Goal: Task Accomplishment & Management: Use online tool/utility

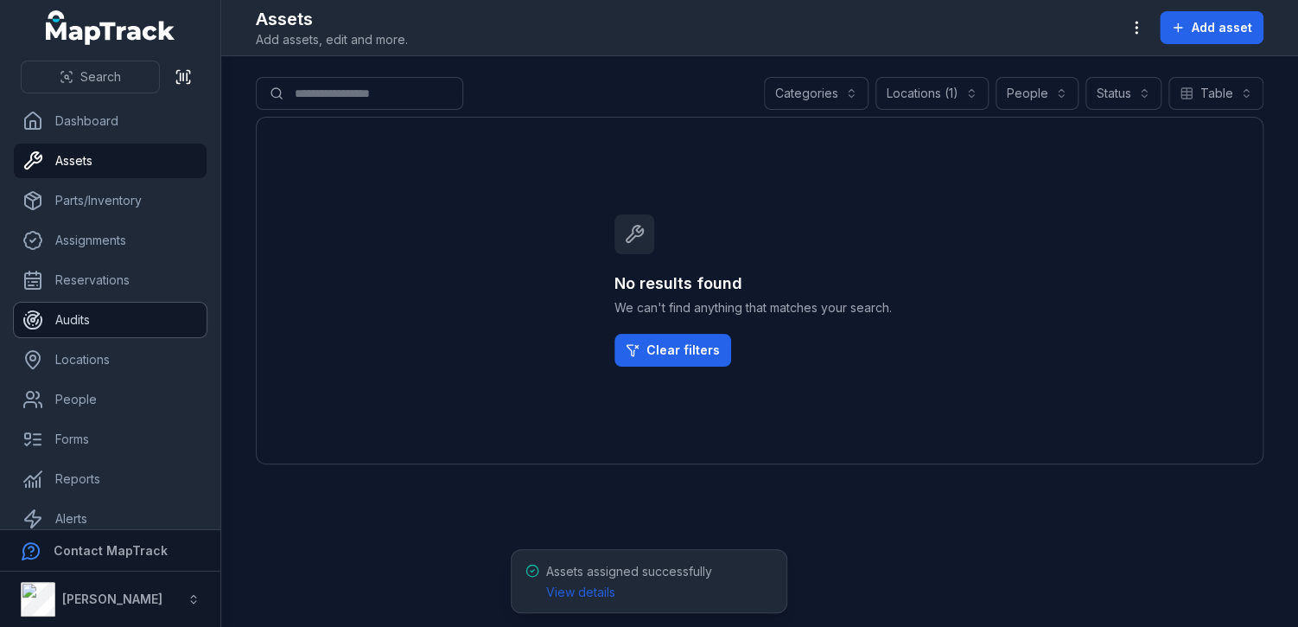
click at [97, 320] on link "Audits" at bounding box center [110, 320] width 193 height 35
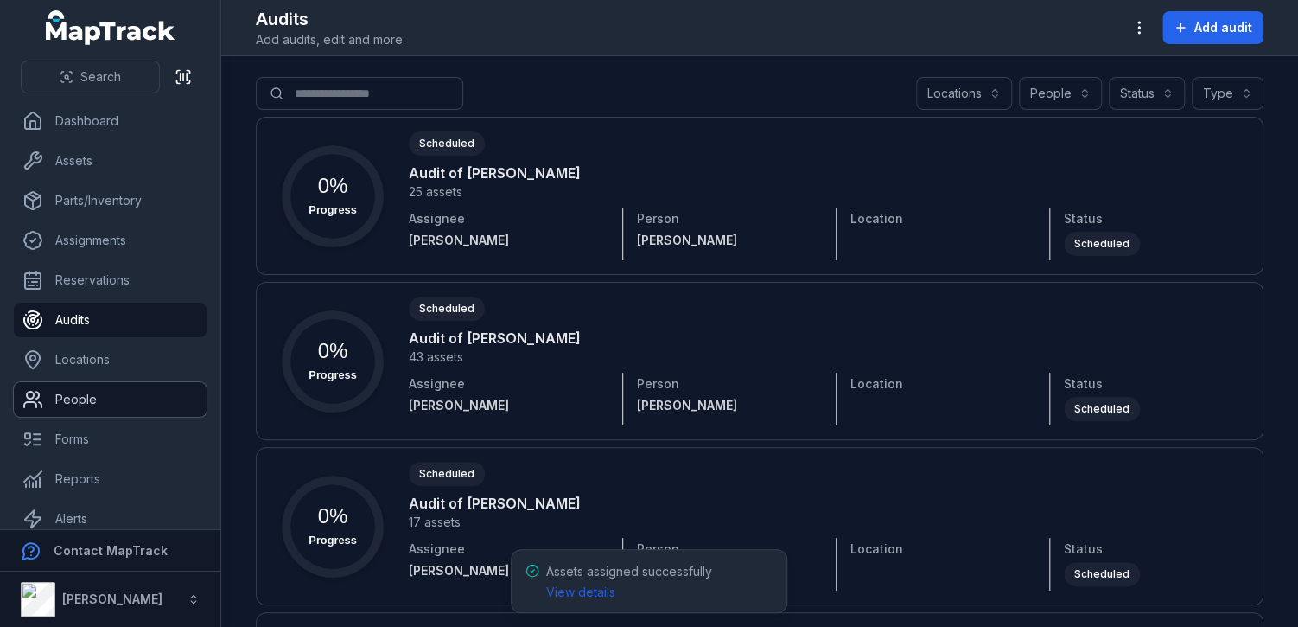
click at [97, 388] on link "People" at bounding box center [110, 399] width 193 height 35
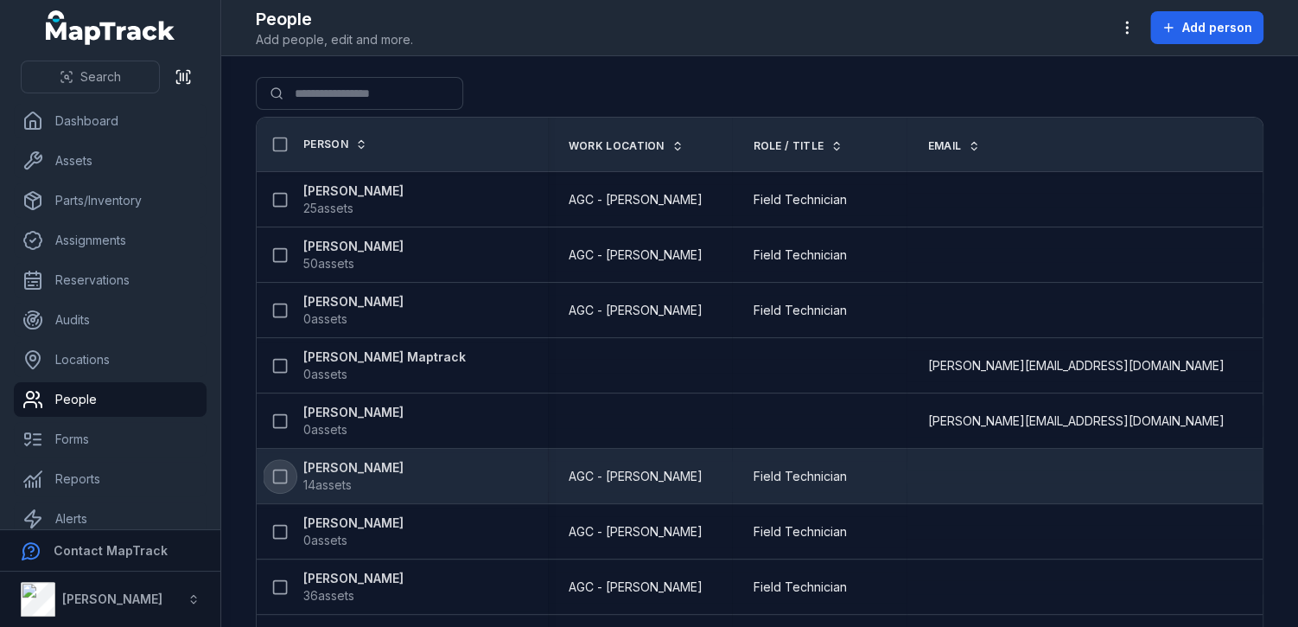
click at [274, 474] on rect at bounding box center [280, 475] width 13 height 13
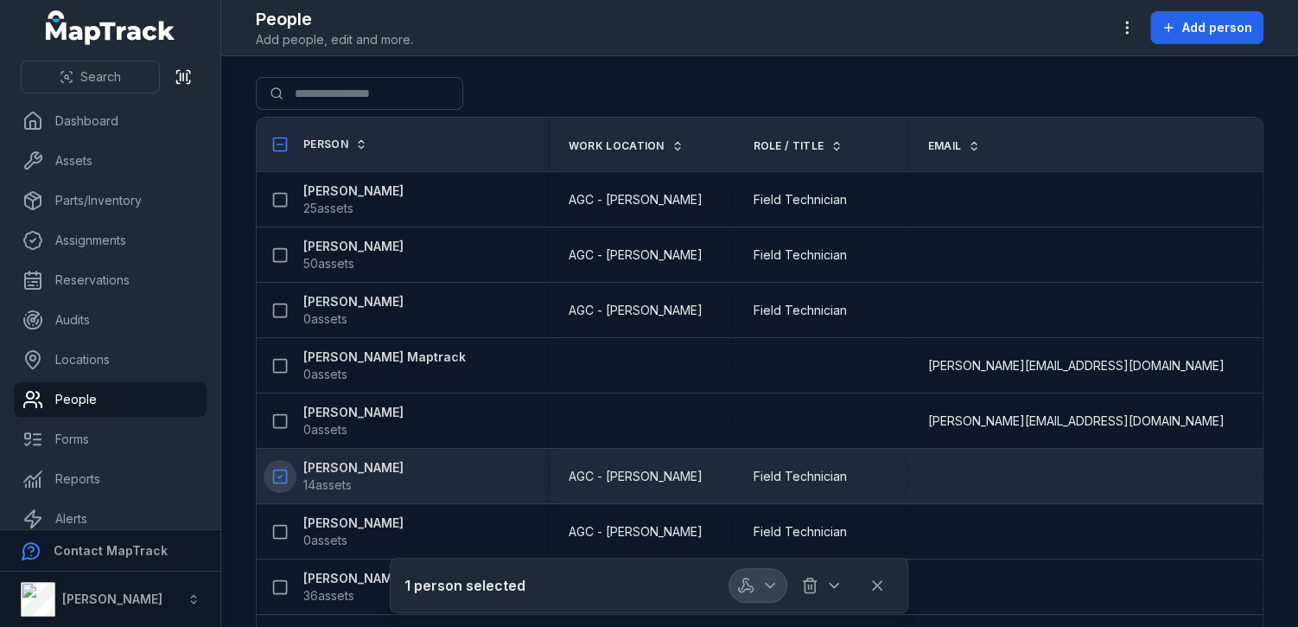
click at [760, 579] on button "button" at bounding box center [758, 585] width 57 height 33
click at [753, 543] on div "Audit person" at bounding box center [759, 539] width 192 height 31
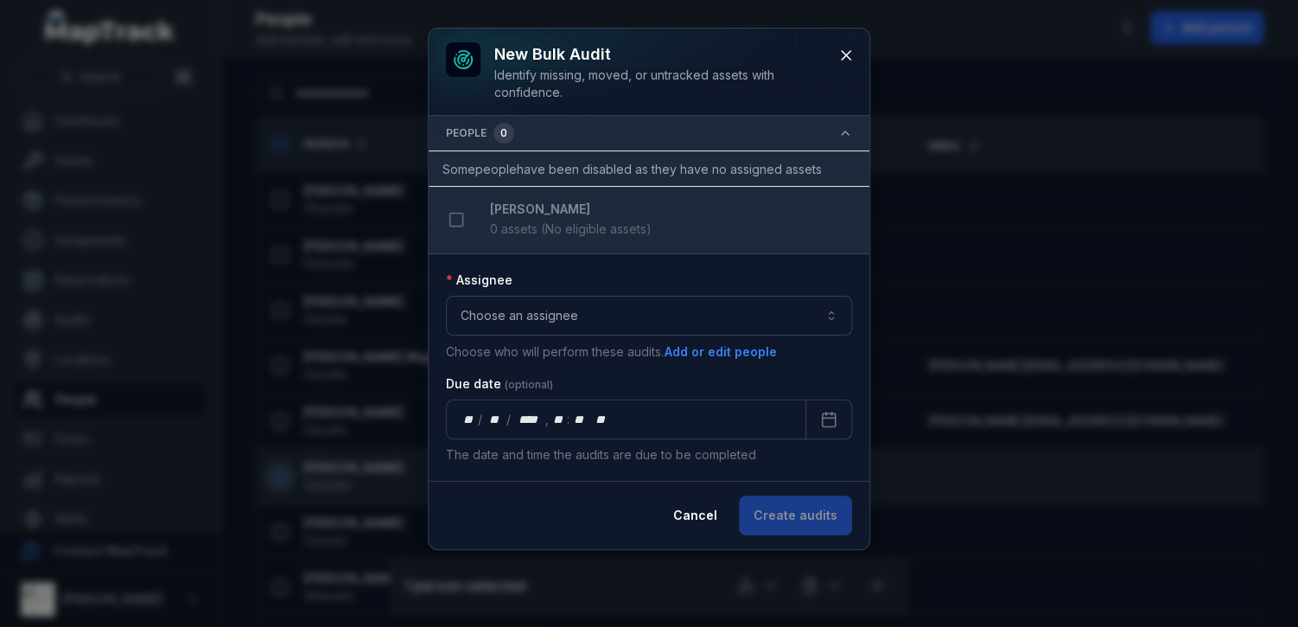
click at [844, 127] on icon "button" at bounding box center [846, 133] width 14 height 14
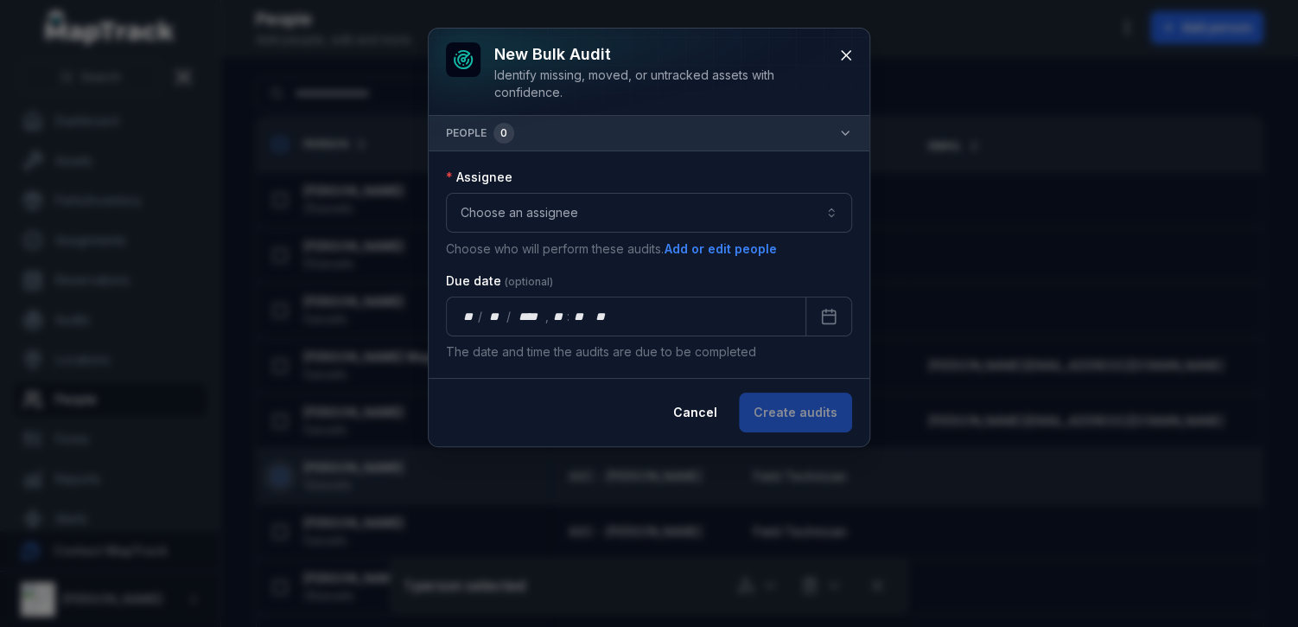
click at [844, 127] on icon "button" at bounding box center [846, 133] width 14 height 14
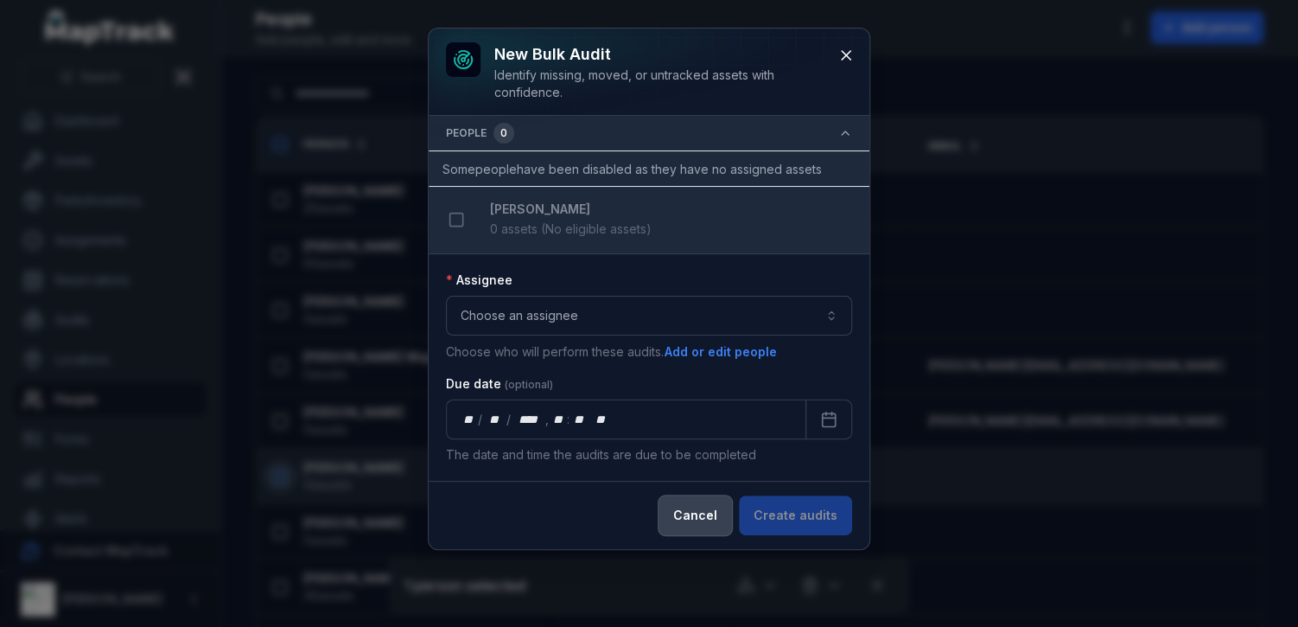
click at [695, 513] on button "Cancel" at bounding box center [695, 515] width 73 height 40
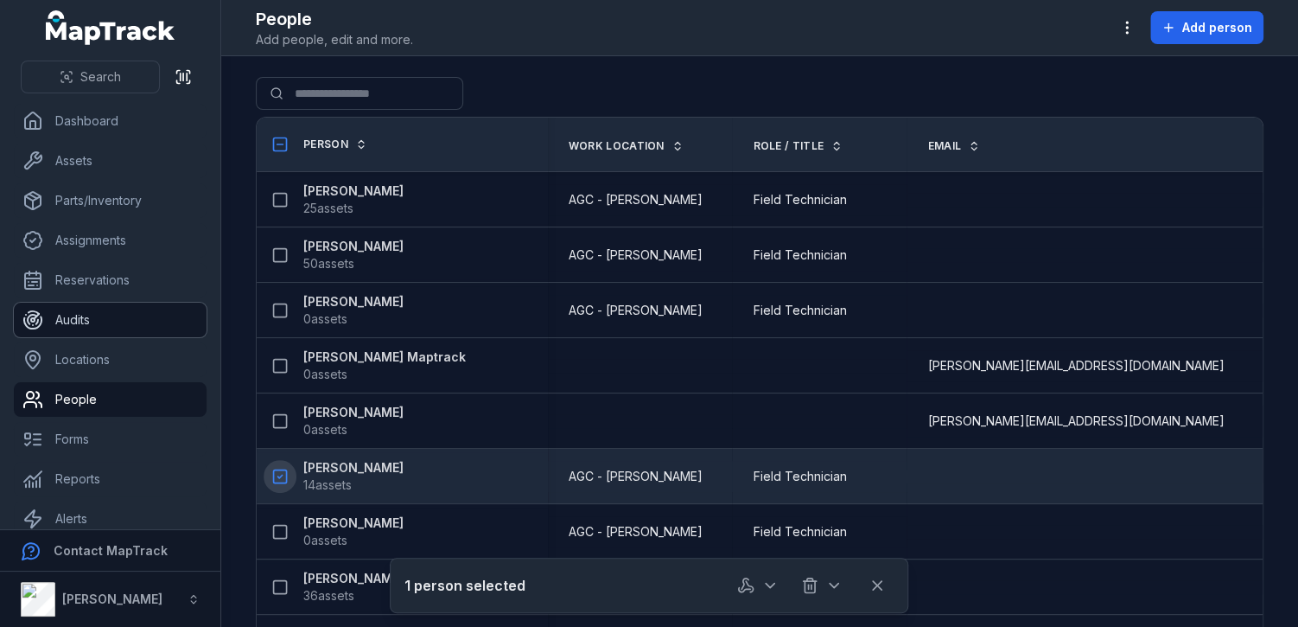
click at [129, 311] on link "Audits" at bounding box center [110, 320] width 193 height 35
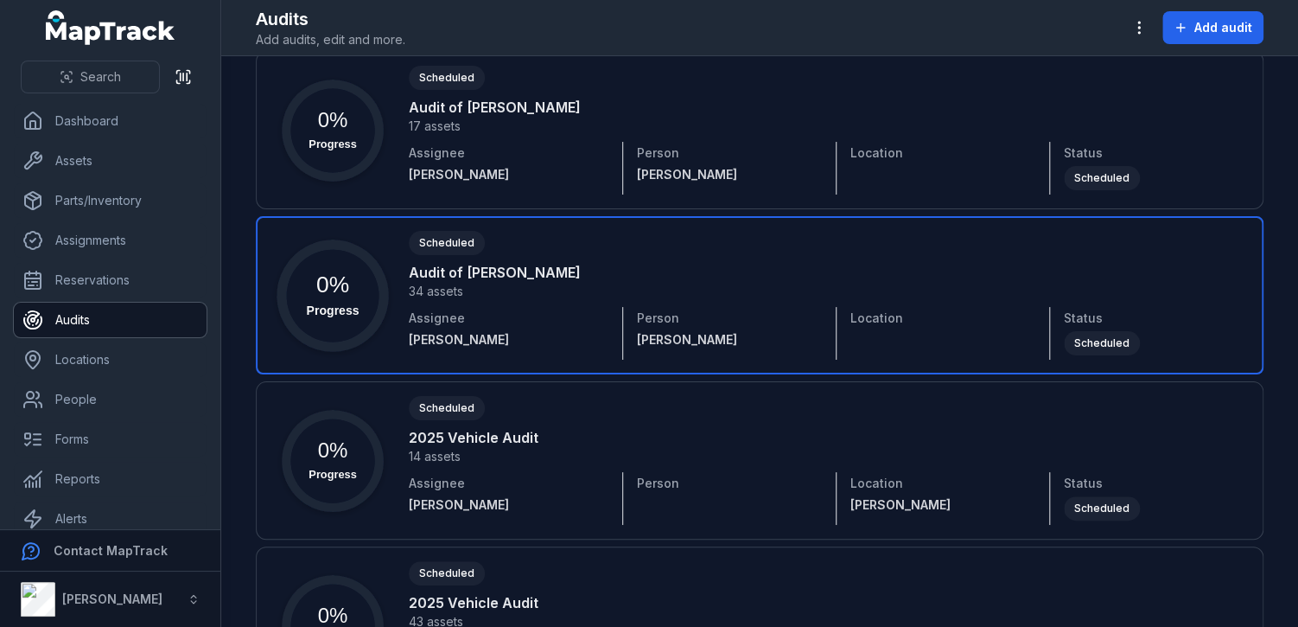
scroll to position [393, 0]
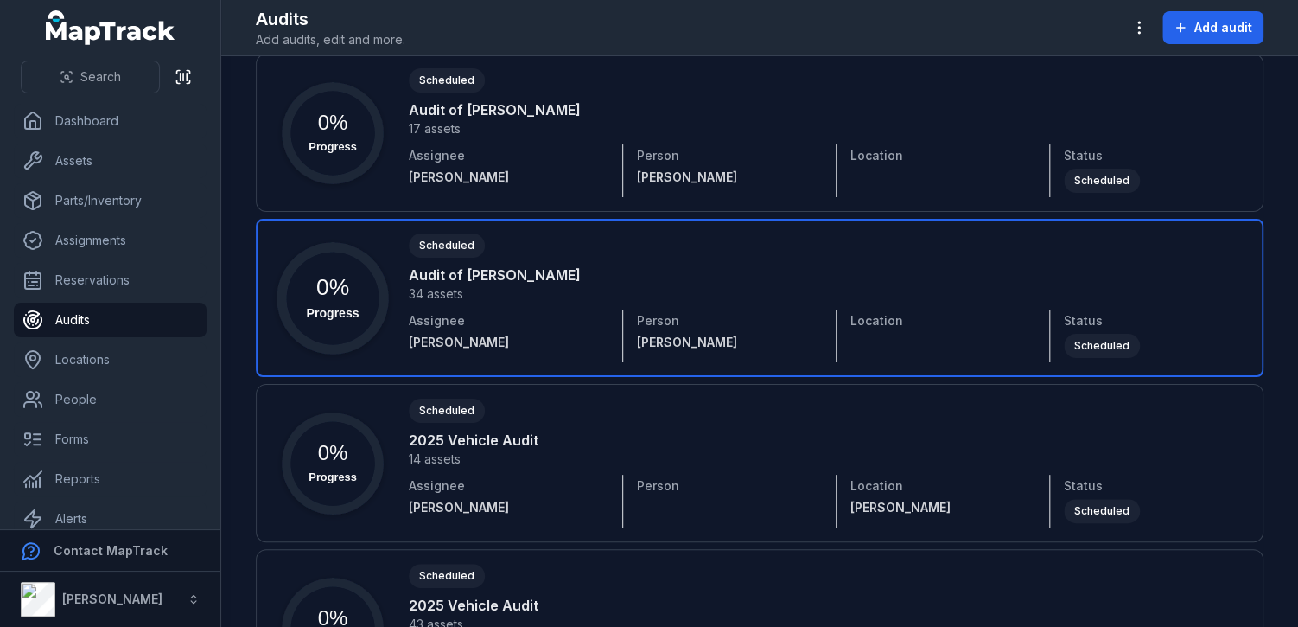
click at [575, 265] on link at bounding box center [760, 298] width 1008 height 158
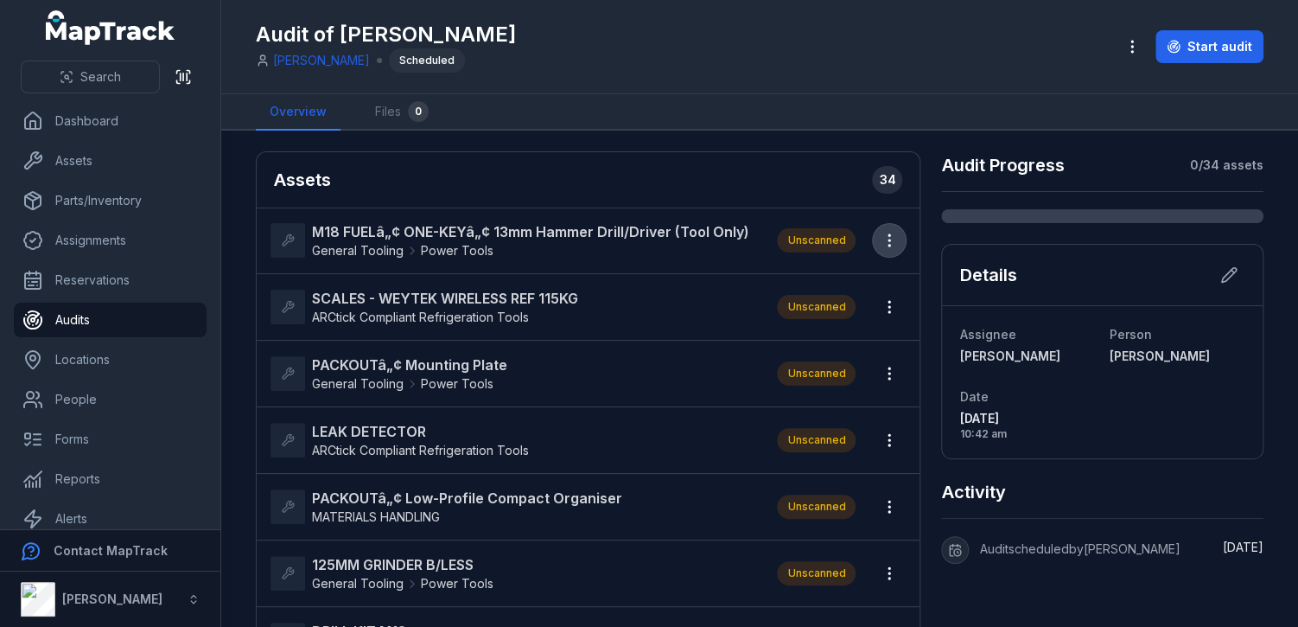
click at [883, 243] on icon "button" at bounding box center [889, 240] width 17 height 17
click at [881, 235] on icon "button" at bounding box center [889, 240] width 17 height 17
click at [587, 230] on strong "M18 FUELâ„¢ ONE-KEYâ„¢ 13mm Hammer Drill/Driver (Tool Only)" at bounding box center [530, 231] width 437 height 21
click at [1202, 50] on button "Start audit" at bounding box center [1210, 46] width 108 height 33
